Goal: Transaction & Acquisition: Purchase product/service

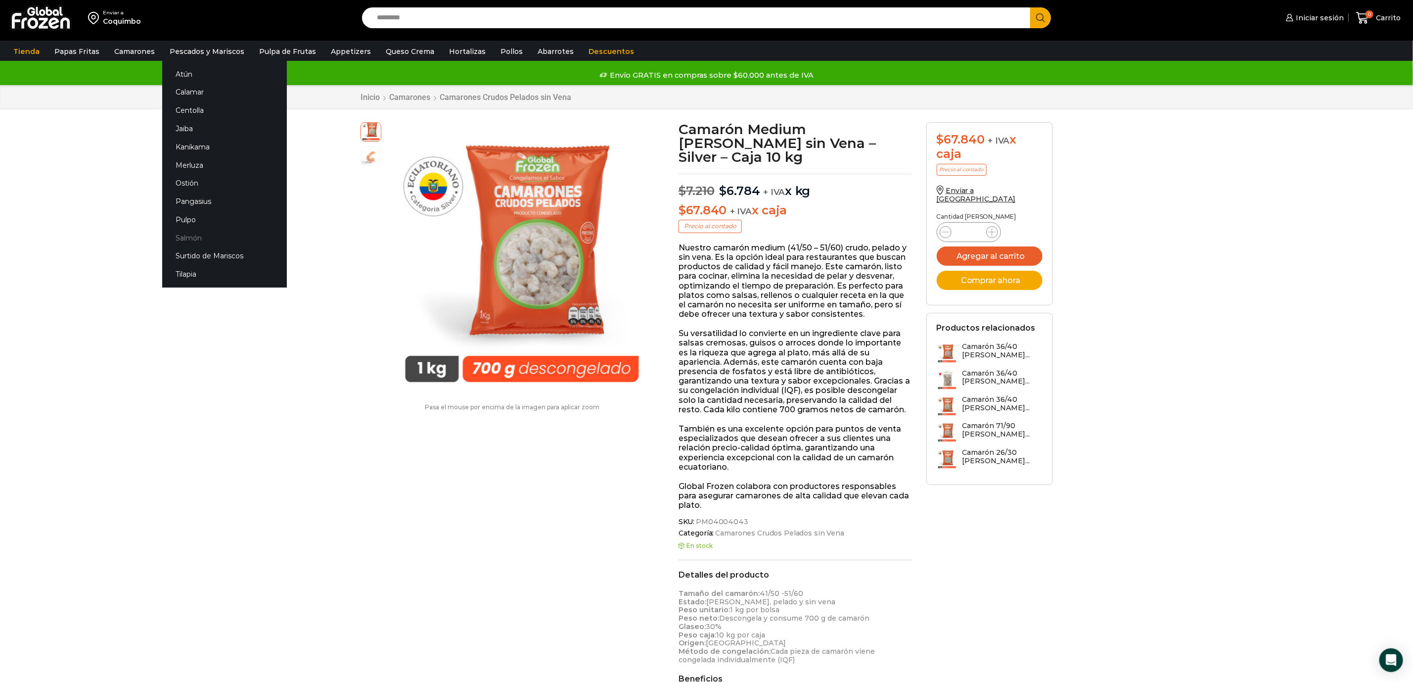
click at [186, 239] on link "Salmón" at bounding box center [224, 237] width 125 height 18
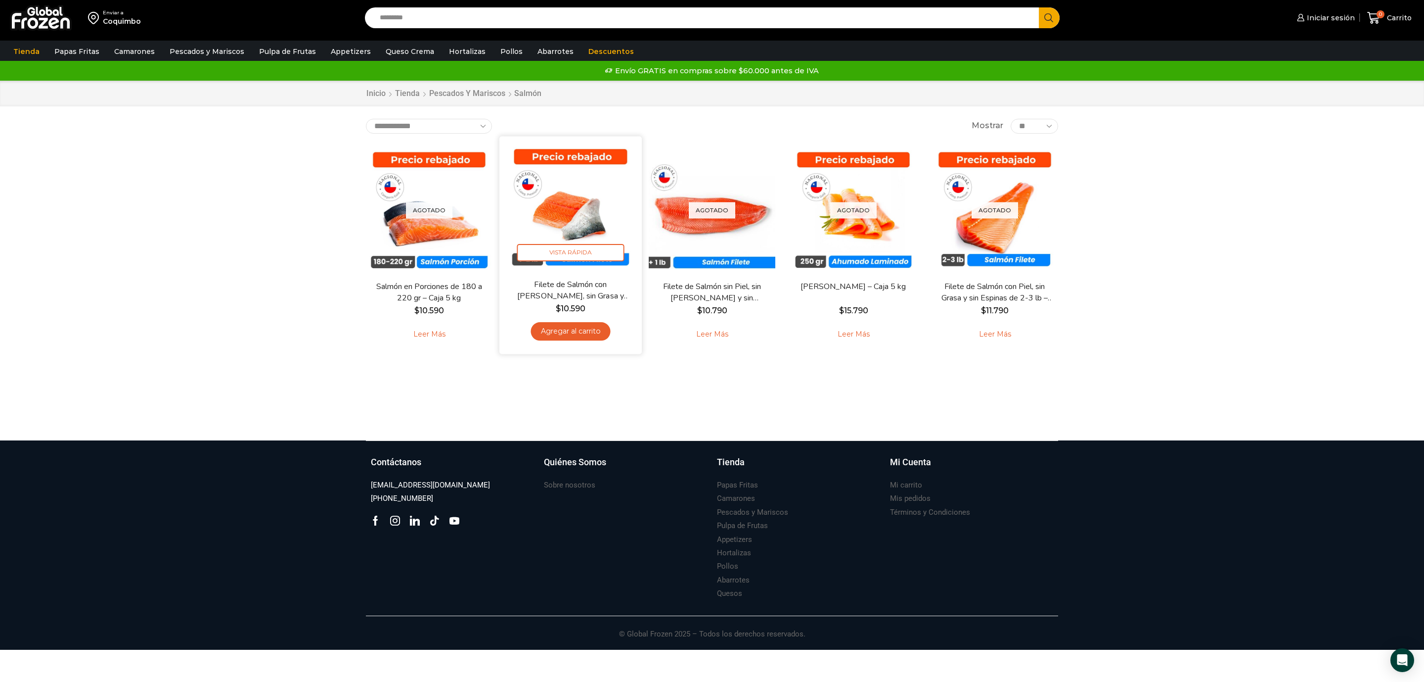
click at [578, 212] on img at bounding box center [571, 207] width 128 height 128
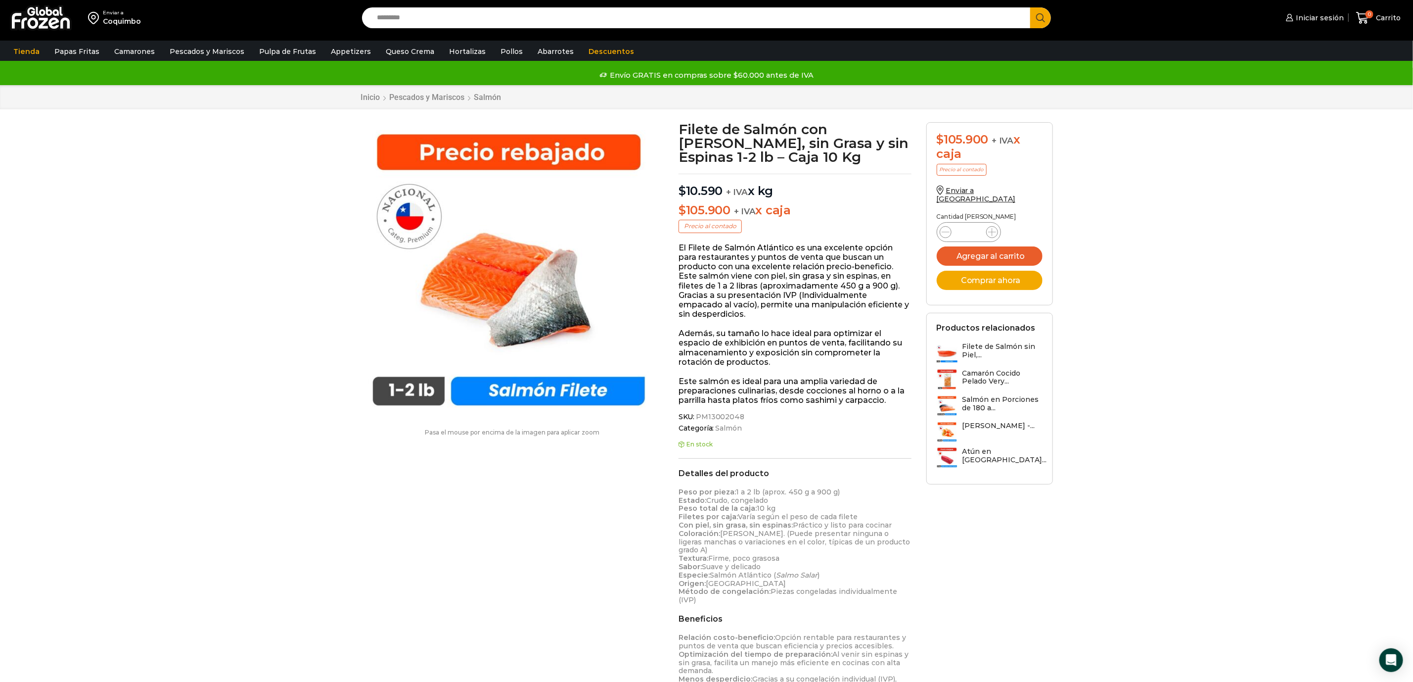
click at [72, 271] on div "Enviar a Coquimbo Search input Search Iniciar sesión" at bounding box center [706, 481] width 1413 height 962
